Goal: Transaction & Acquisition: Purchase product/service

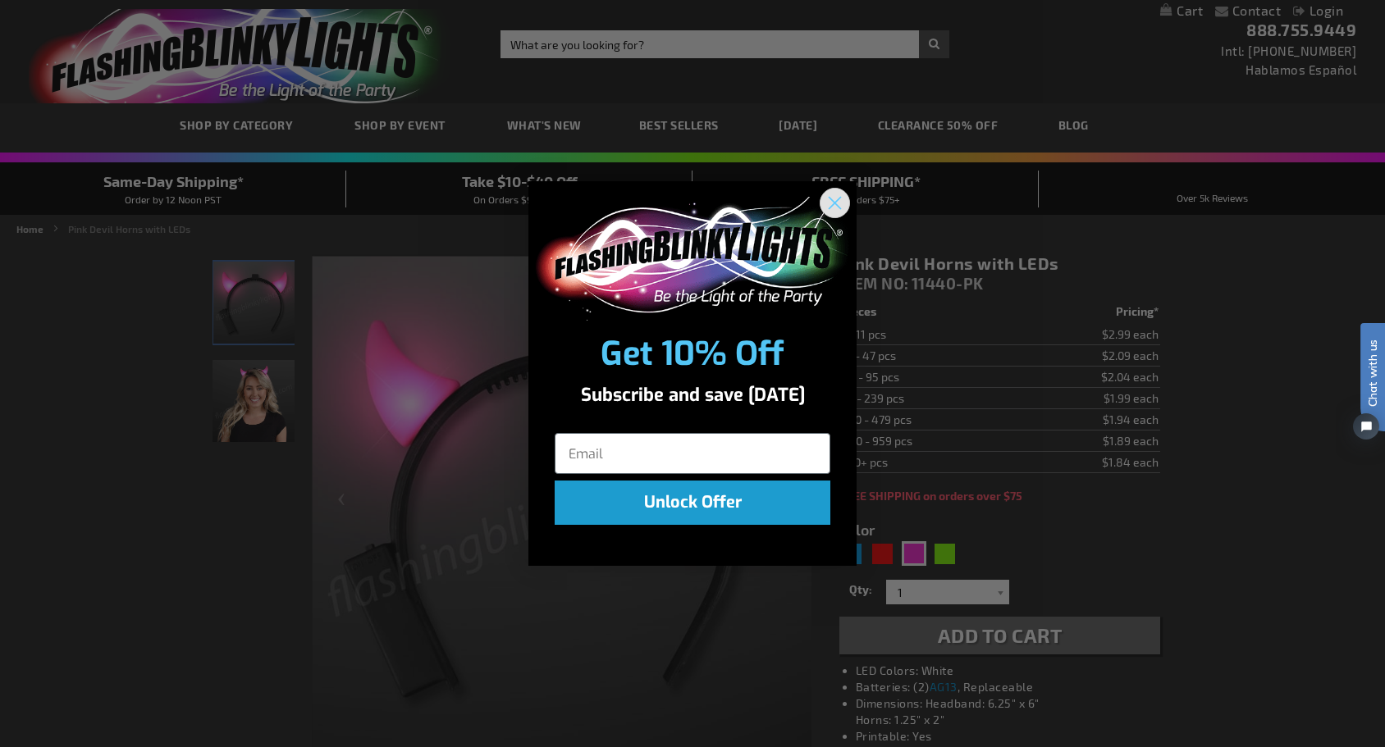
click at [837, 205] on icon "Close dialog" at bounding box center [834, 203] width 11 height 11
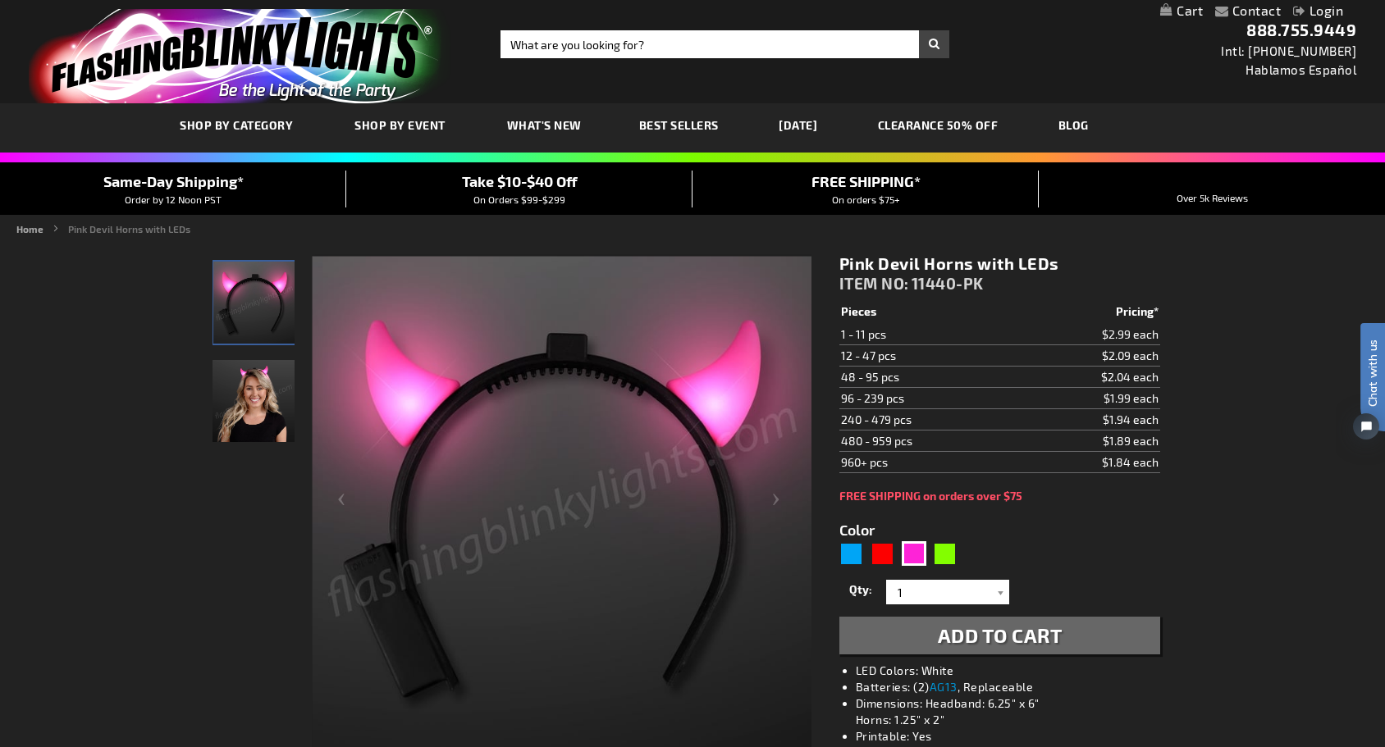
click at [249, 408] on img "Female displaying LED Pink Light Up Devil Horns" at bounding box center [253, 401] width 82 height 82
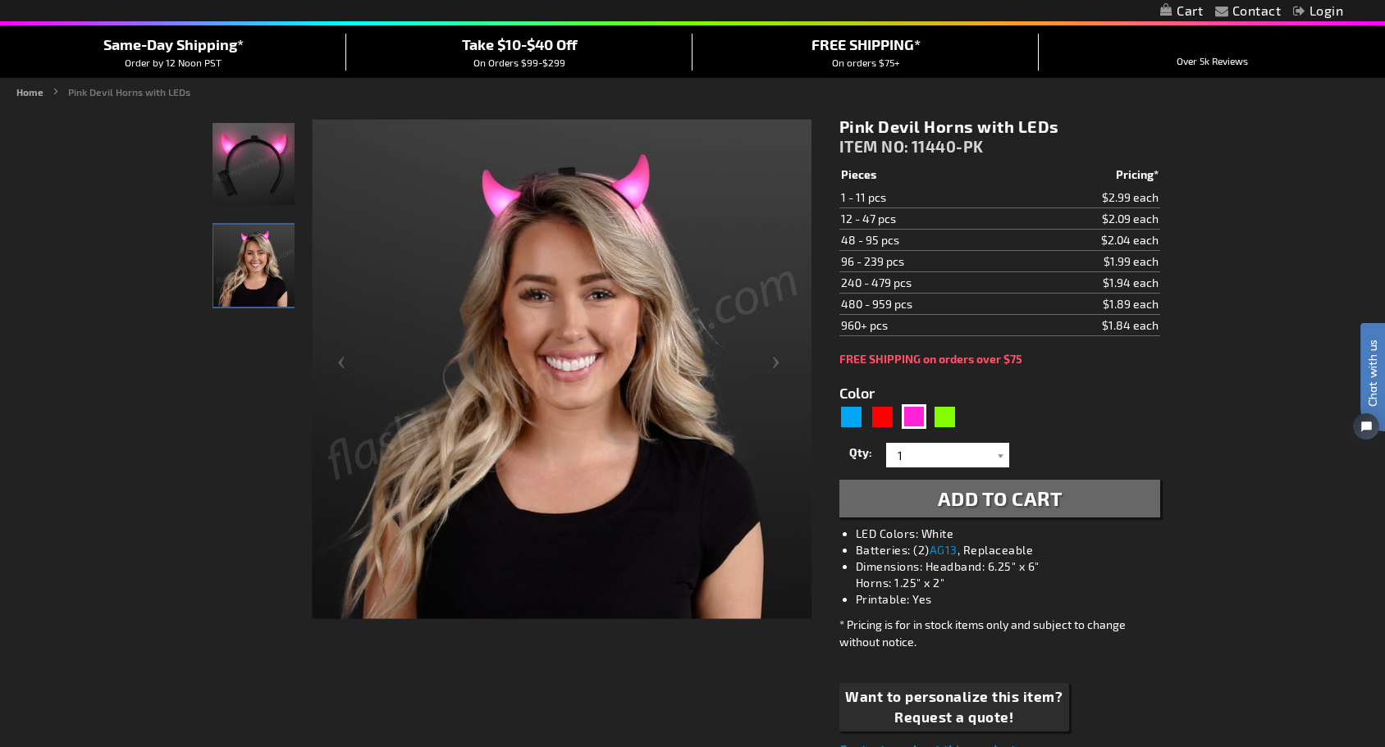
scroll to position [139, 0]
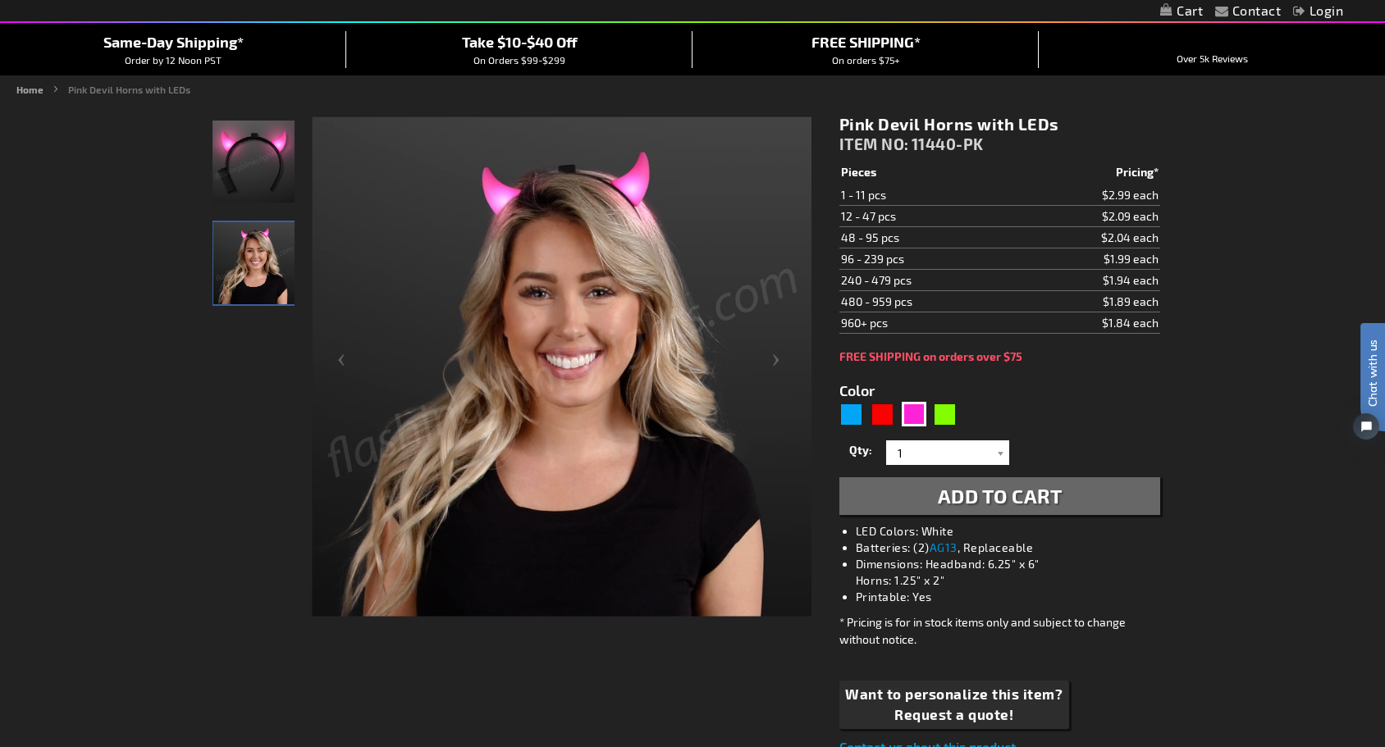
click at [928, 505] on button "Add to Cart" at bounding box center [999, 496] width 321 height 38
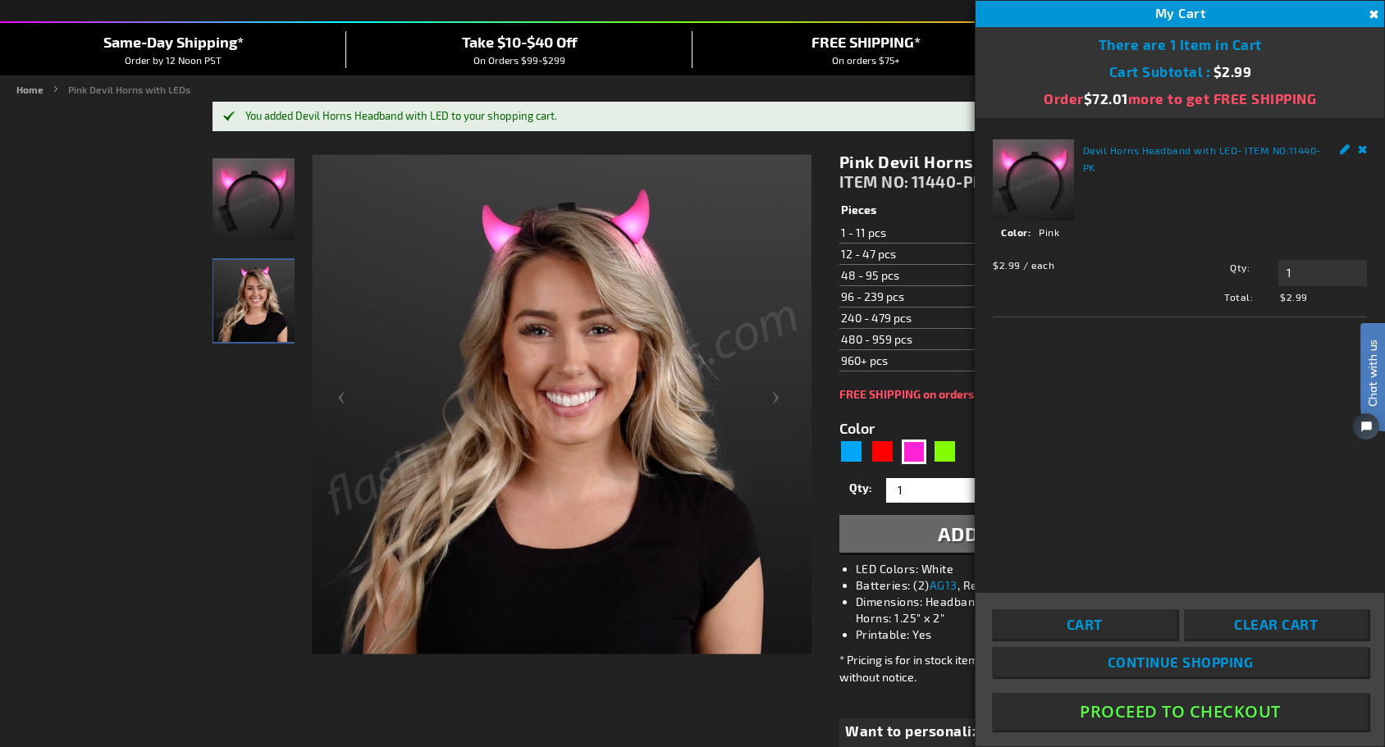
click at [589, 173] on img at bounding box center [562, 404] width 500 height 500
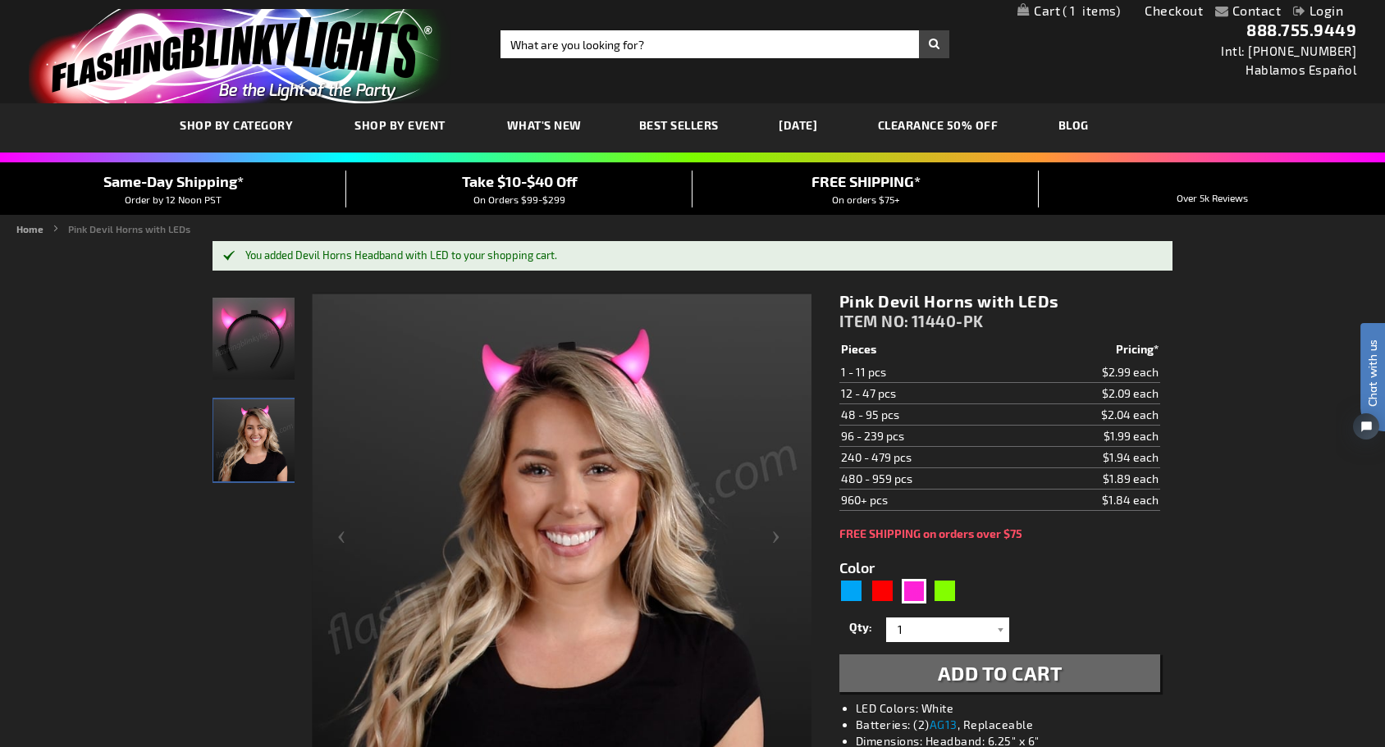
scroll to position [0, 0]
click at [593, 46] on input "Search" at bounding box center [724, 44] width 449 height 28
type input "devil horns"
click at [934, 44] on button "Search" at bounding box center [934, 44] width 30 height 28
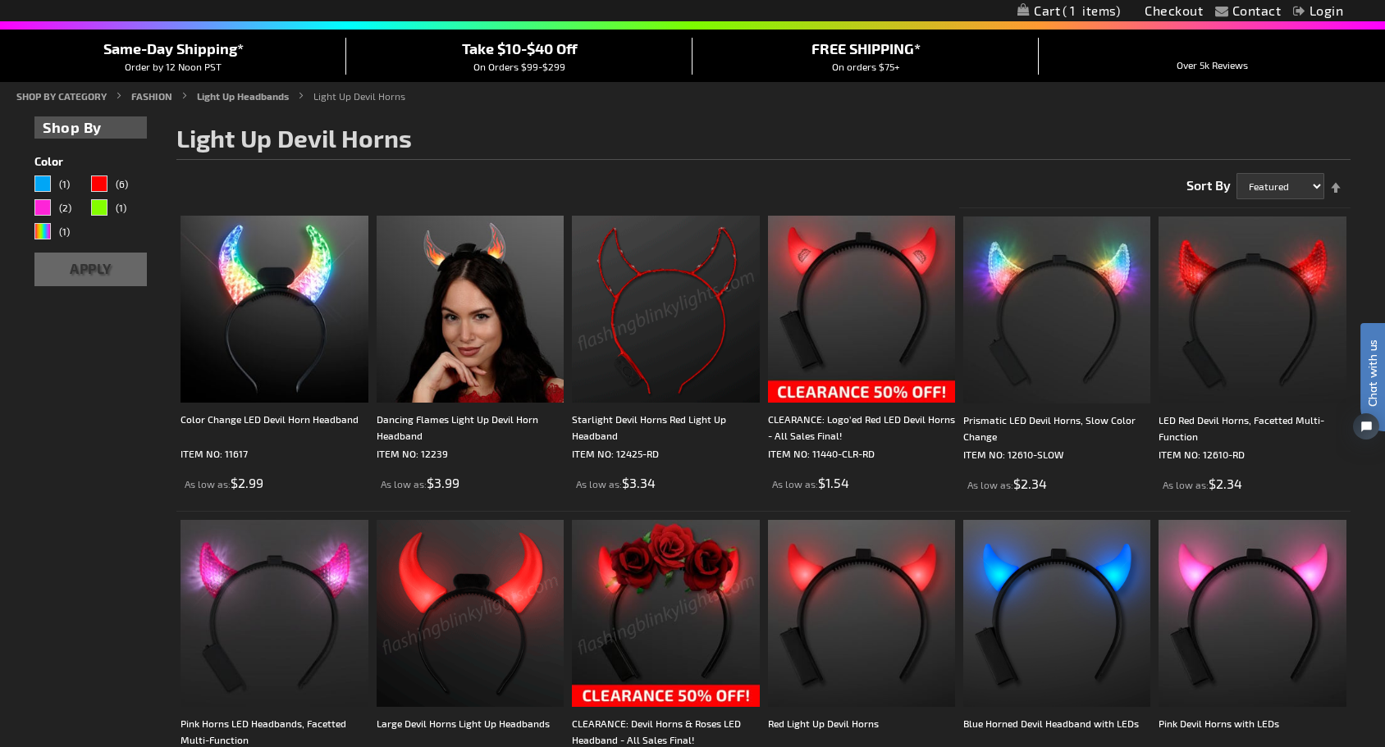
scroll to position [117, 0]
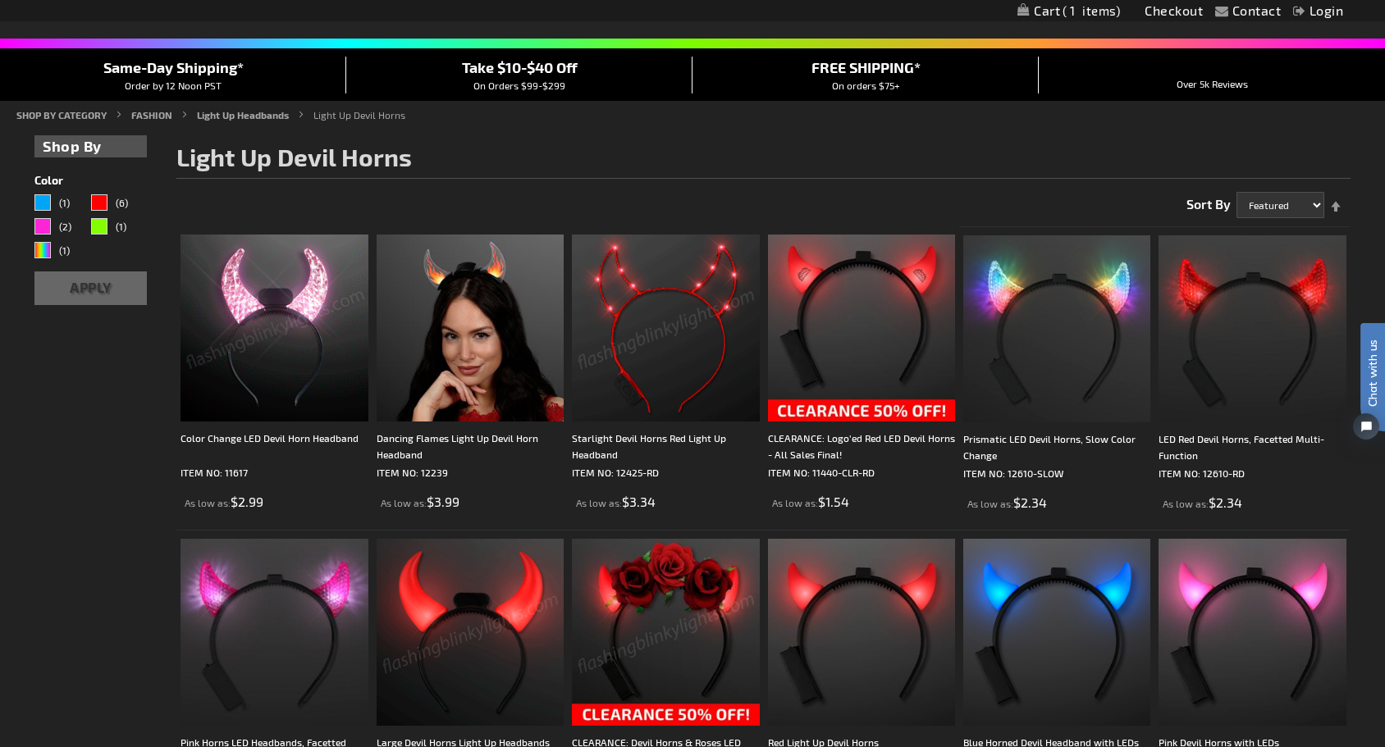
click at [250, 350] on img at bounding box center [273, 328] width 187 height 187
